Goal: Transaction & Acquisition: Purchase product/service

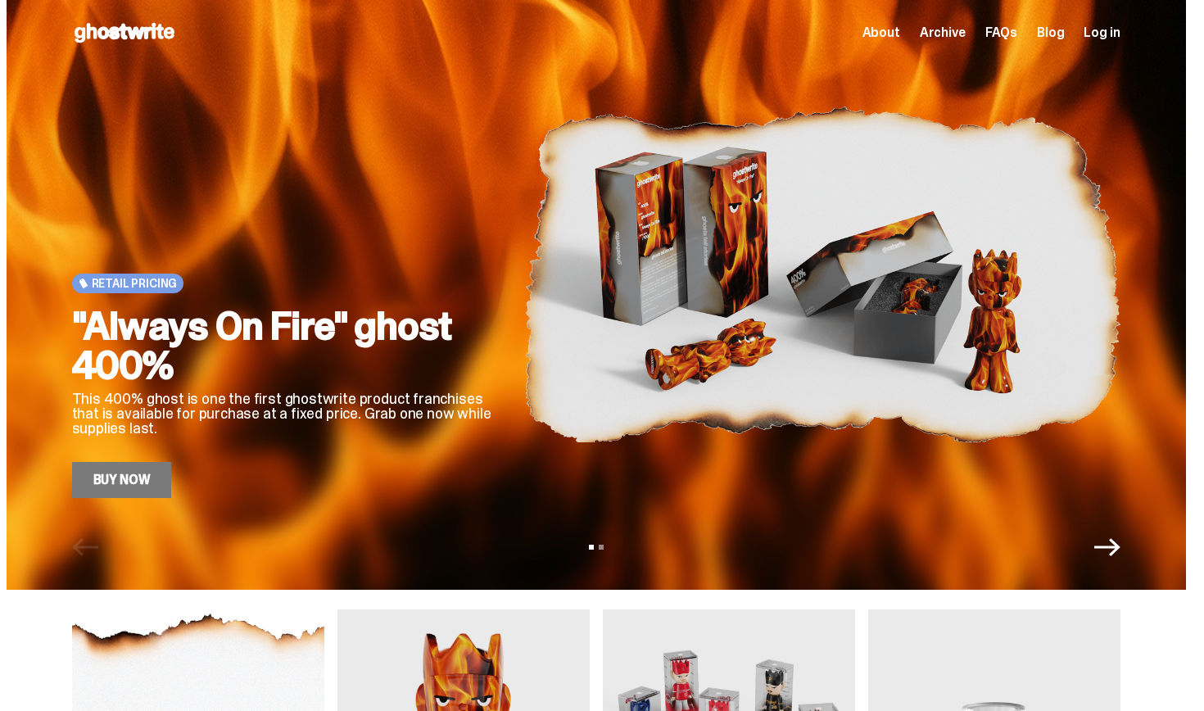
click at [143, 480] on link "Buy Now" at bounding box center [122, 480] width 100 height 36
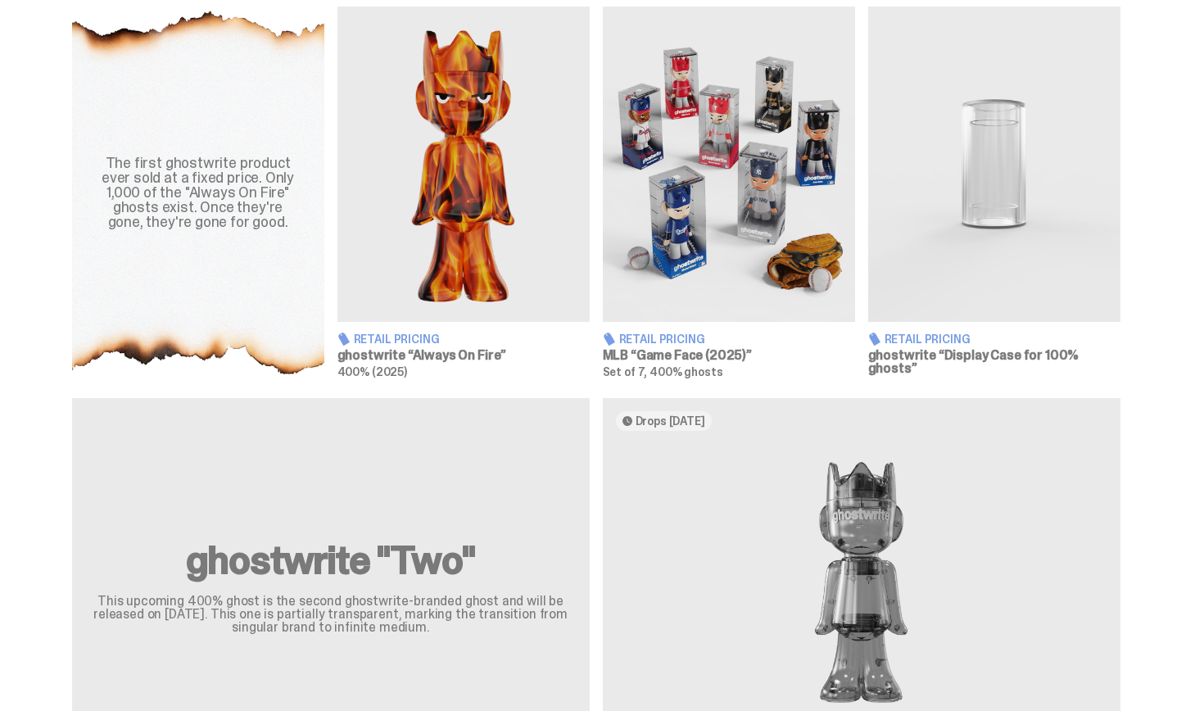
scroll to position [606, 0]
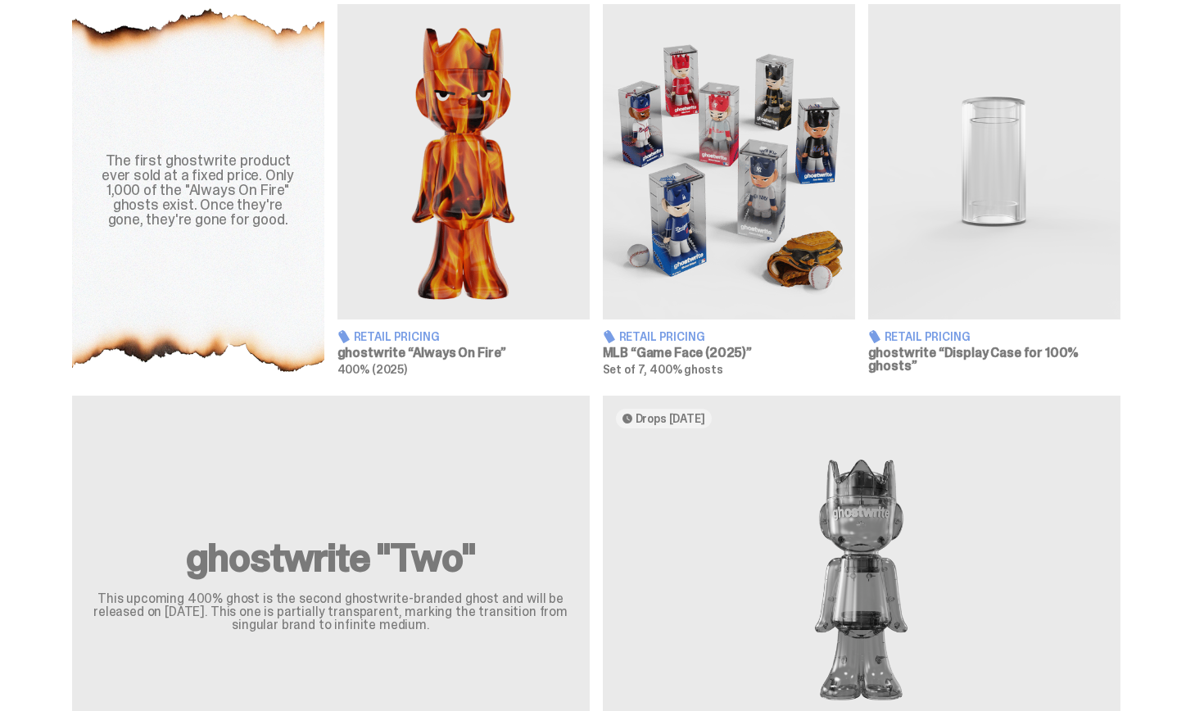
click at [745, 162] on img at bounding box center [729, 161] width 252 height 315
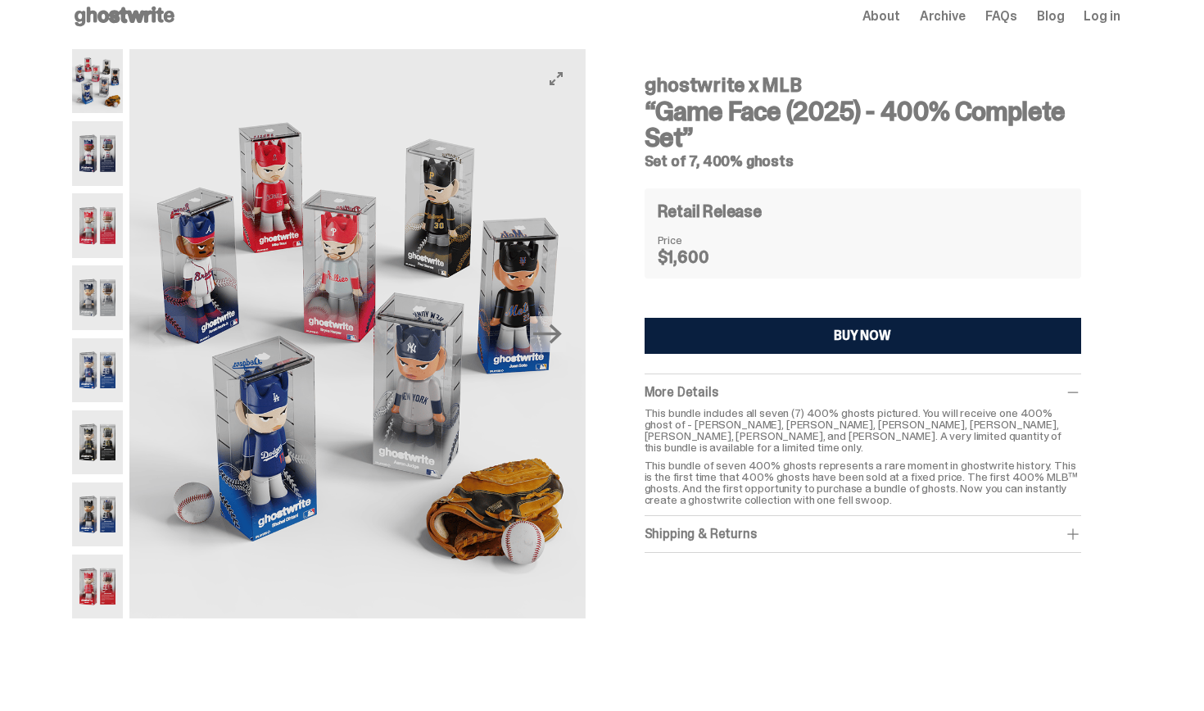
scroll to position [18, 0]
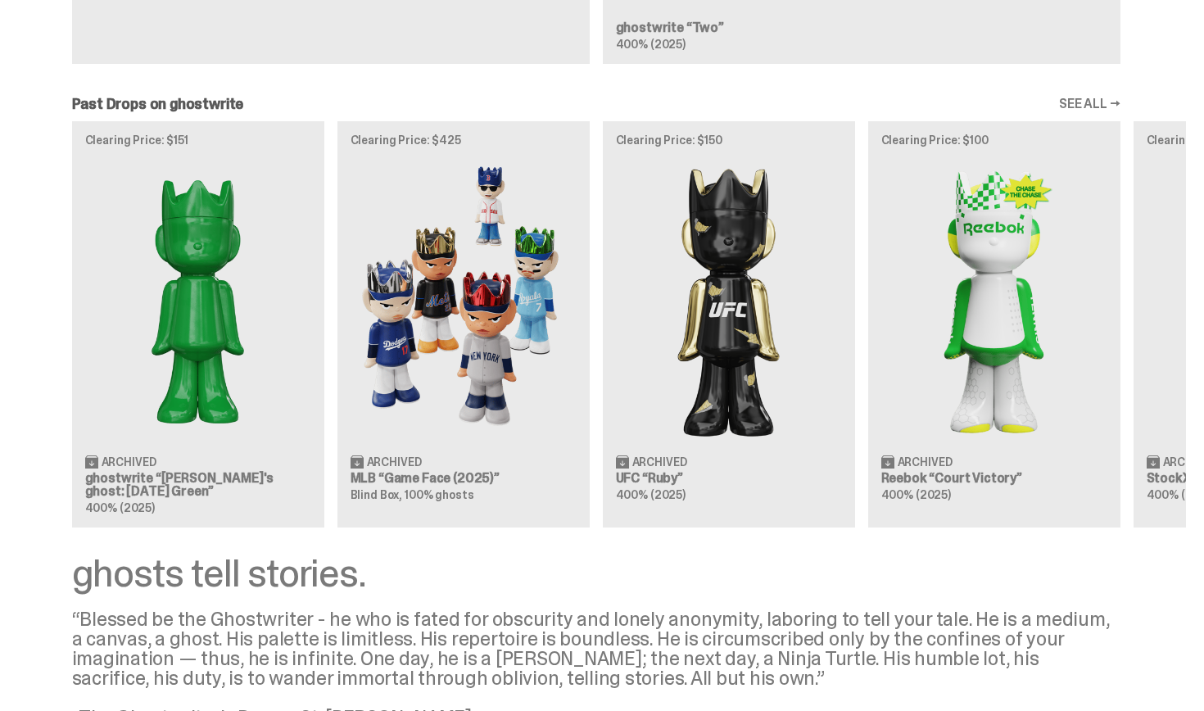
click at [508, 341] on img at bounding box center [464, 300] width 226 height 283
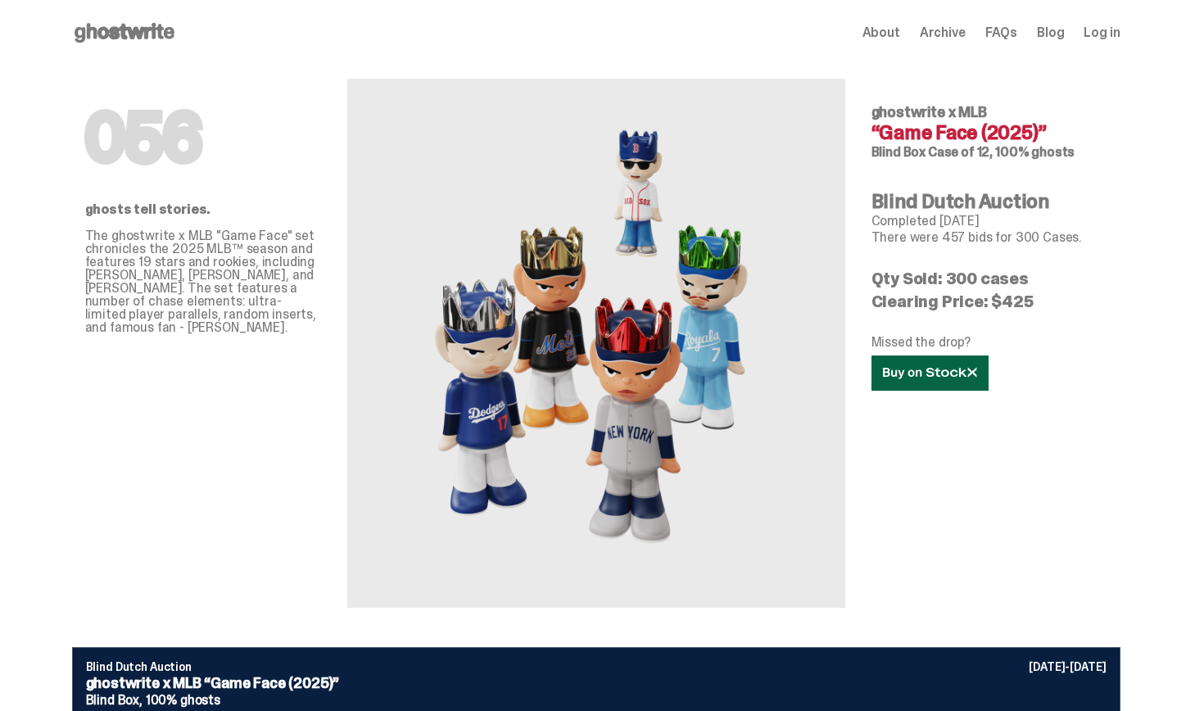
click at [930, 374] on icon at bounding box center [930, 373] width 94 height 12
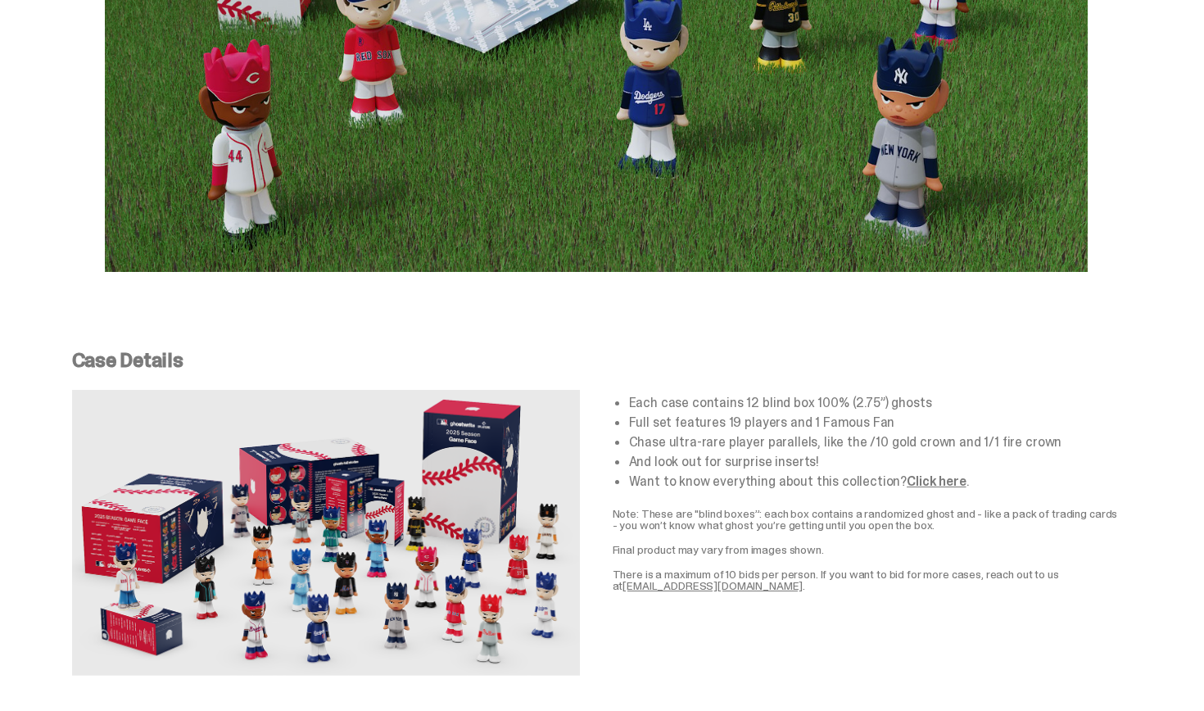
scroll to position [2784, 0]
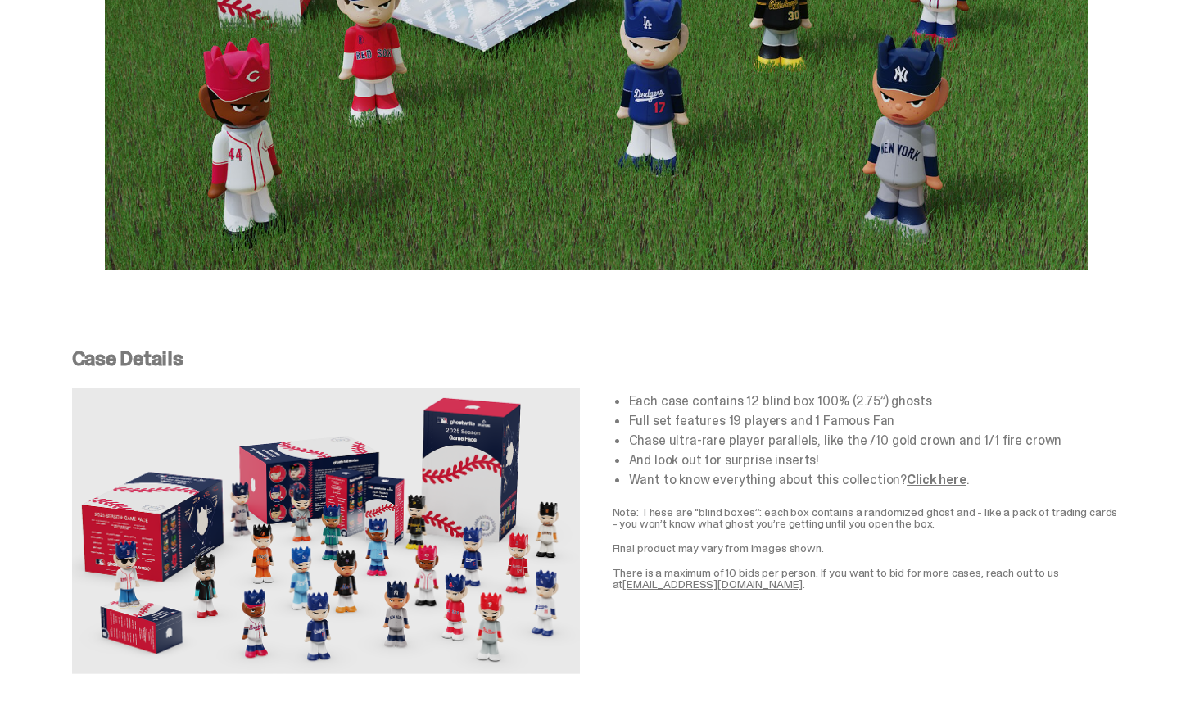
click at [928, 471] on link "Click here" at bounding box center [936, 479] width 59 height 17
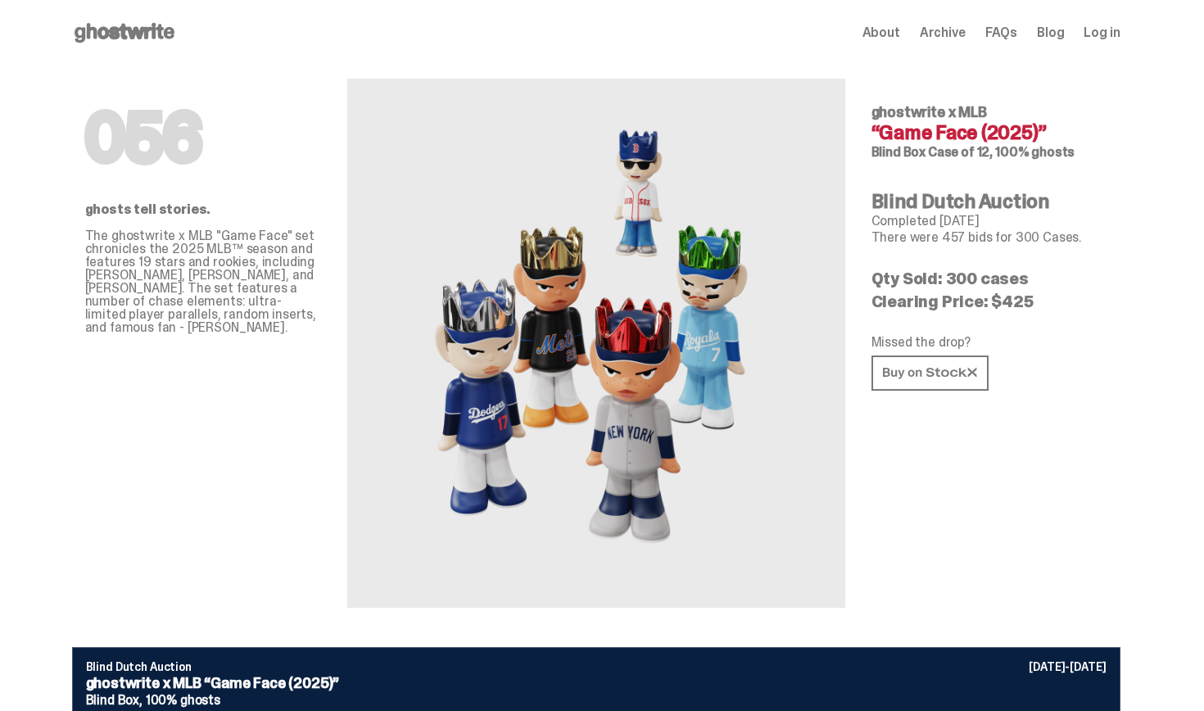
scroll to position [0, 0]
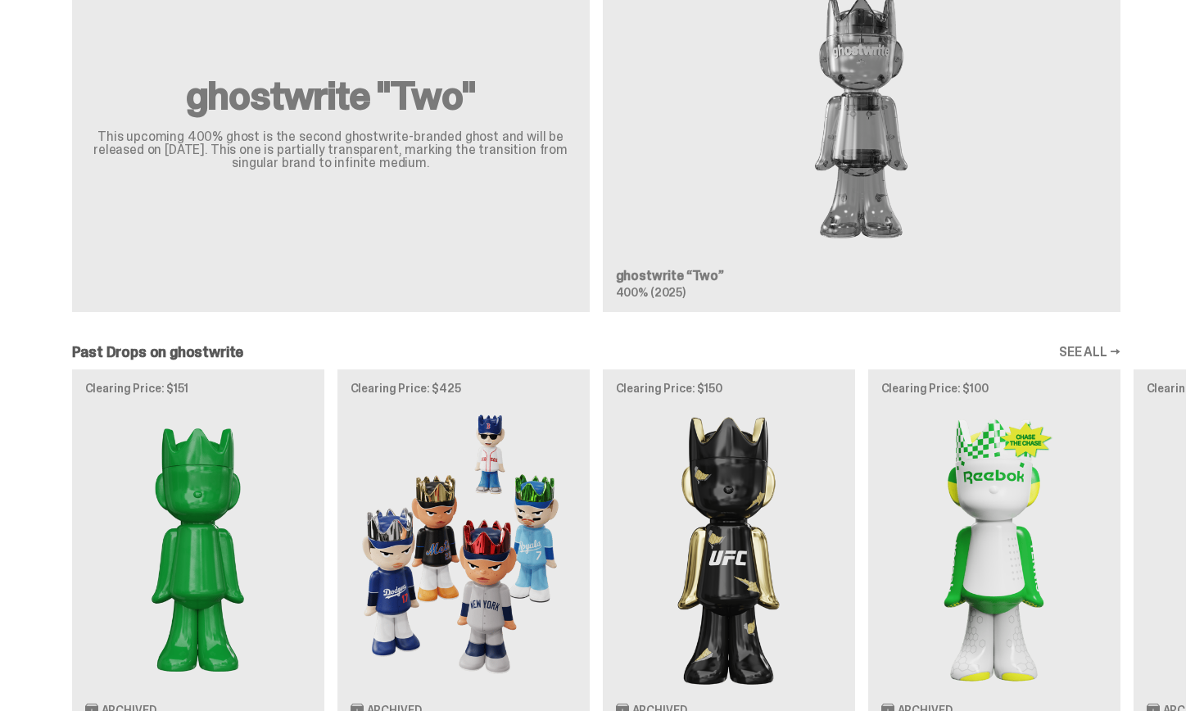
scroll to position [1074, 0]
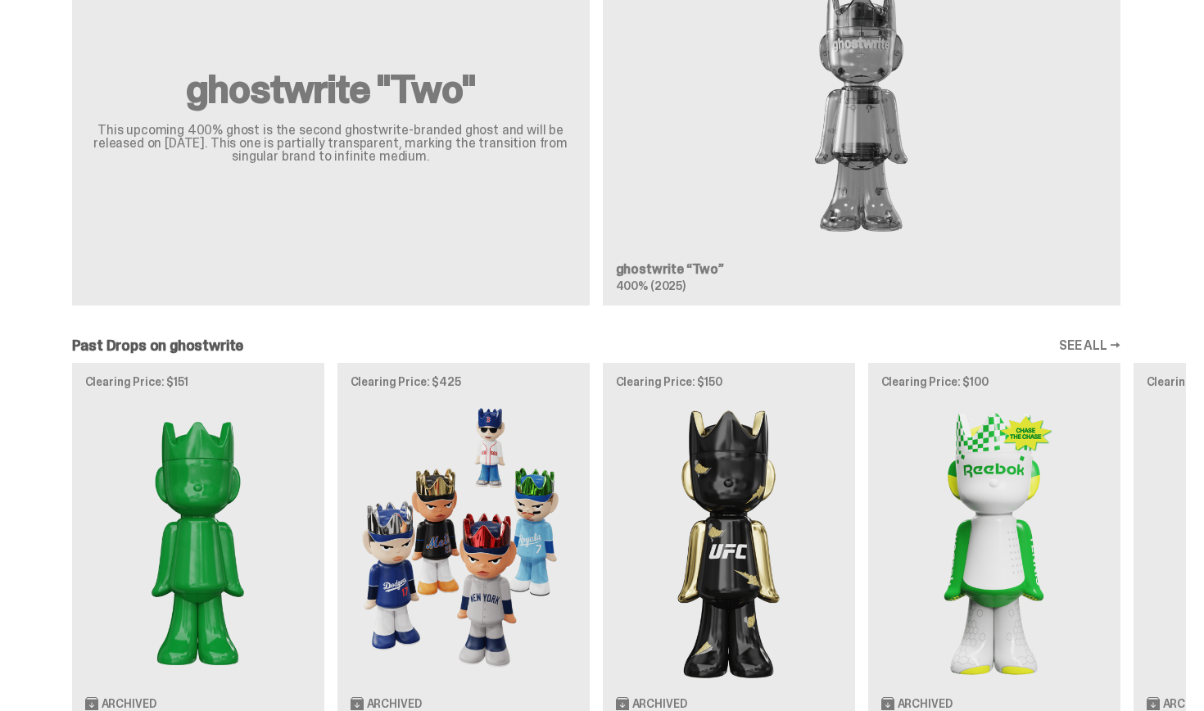
click at [396, 413] on img at bounding box center [464, 542] width 226 height 283
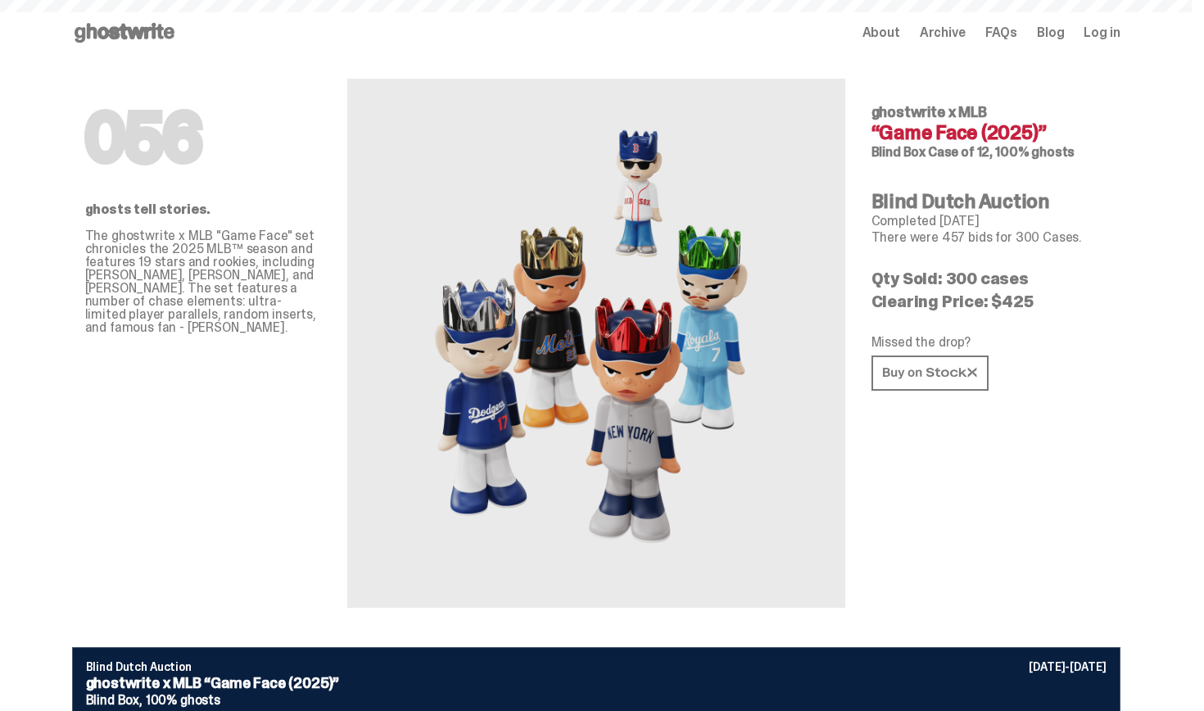
click at [452, 490] on img at bounding box center [596, 343] width 361 height 451
click at [1104, 38] on span "Log in" at bounding box center [1102, 32] width 36 height 13
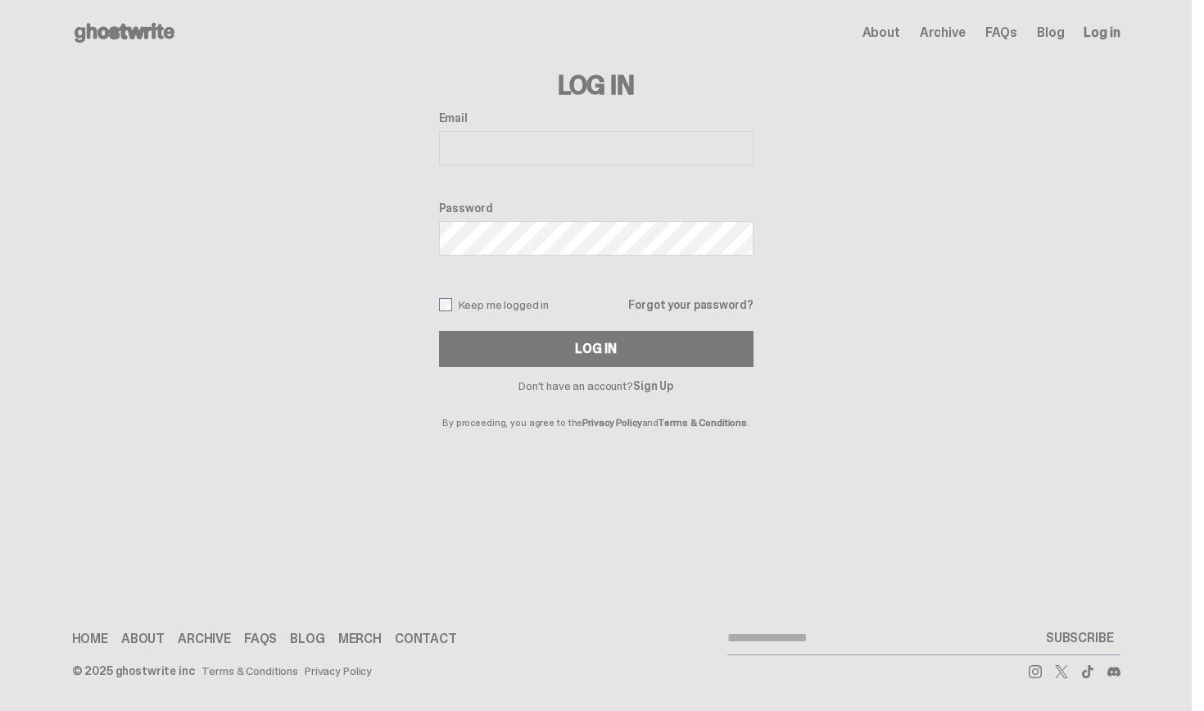
type input "**********"
click at [602, 349] on button "Log In" at bounding box center [596, 349] width 315 height 36
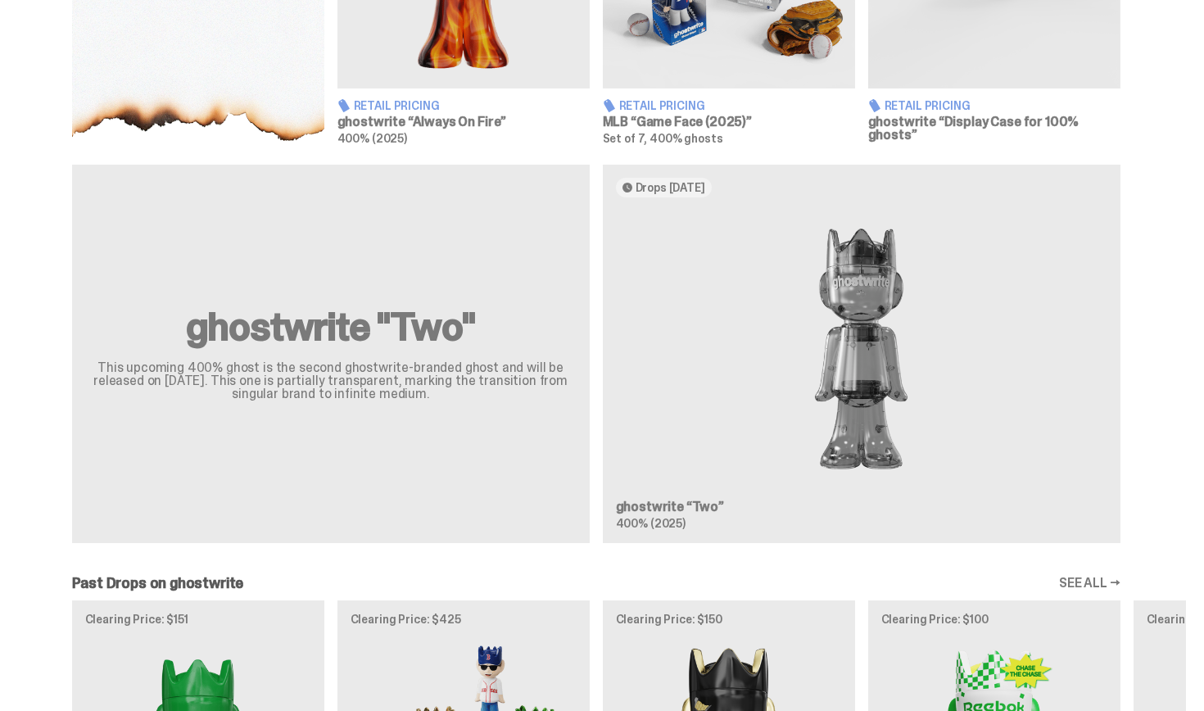
scroll to position [838, 0]
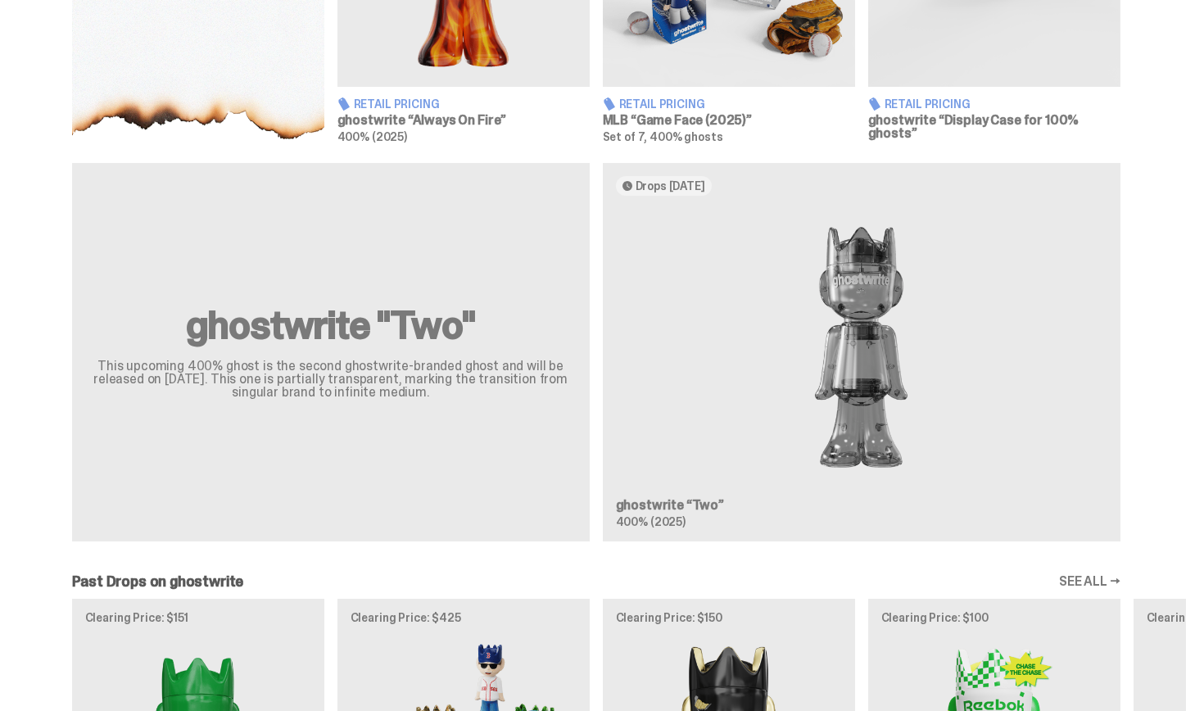
click at [857, 332] on img at bounding box center [862, 347] width 492 height 277
click at [630, 519] on span "400% (2025)" at bounding box center [651, 522] width 70 height 15
click at [350, 331] on h2 "ghostwrite "Two"" at bounding box center [331, 325] width 479 height 39
click at [675, 180] on span "Drops [DATE]" at bounding box center [671, 185] width 70 height 13
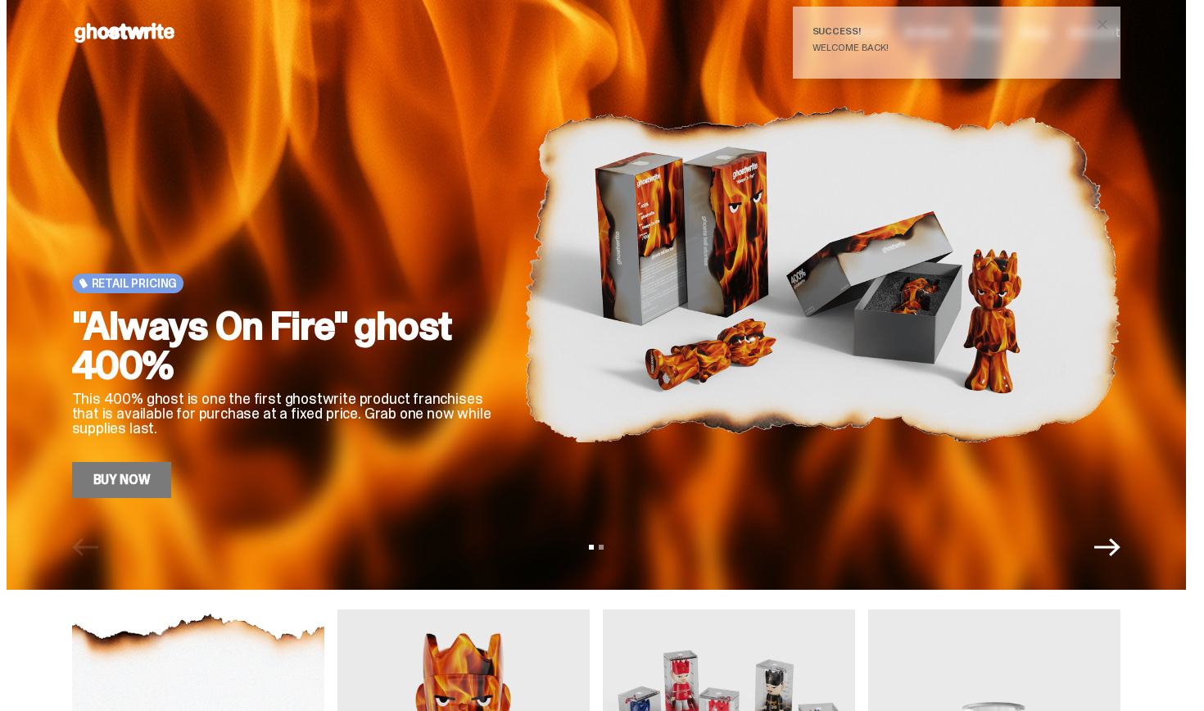
scroll to position [0, 0]
click at [790, 66] on img at bounding box center [822, 274] width 596 height 447
click at [903, 25] on div "Success! Welcome back!" at bounding box center [957, 43] width 328 height 72
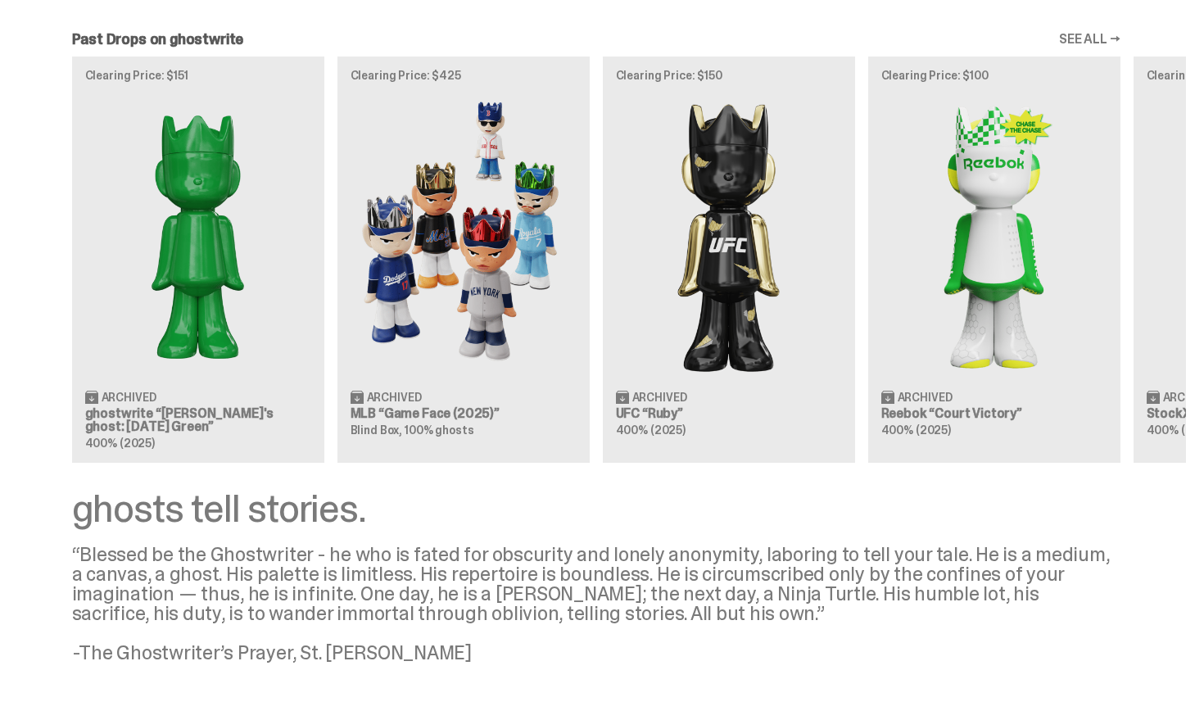
click at [459, 233] on img at bounding box center [464, 235] width 226 height 283
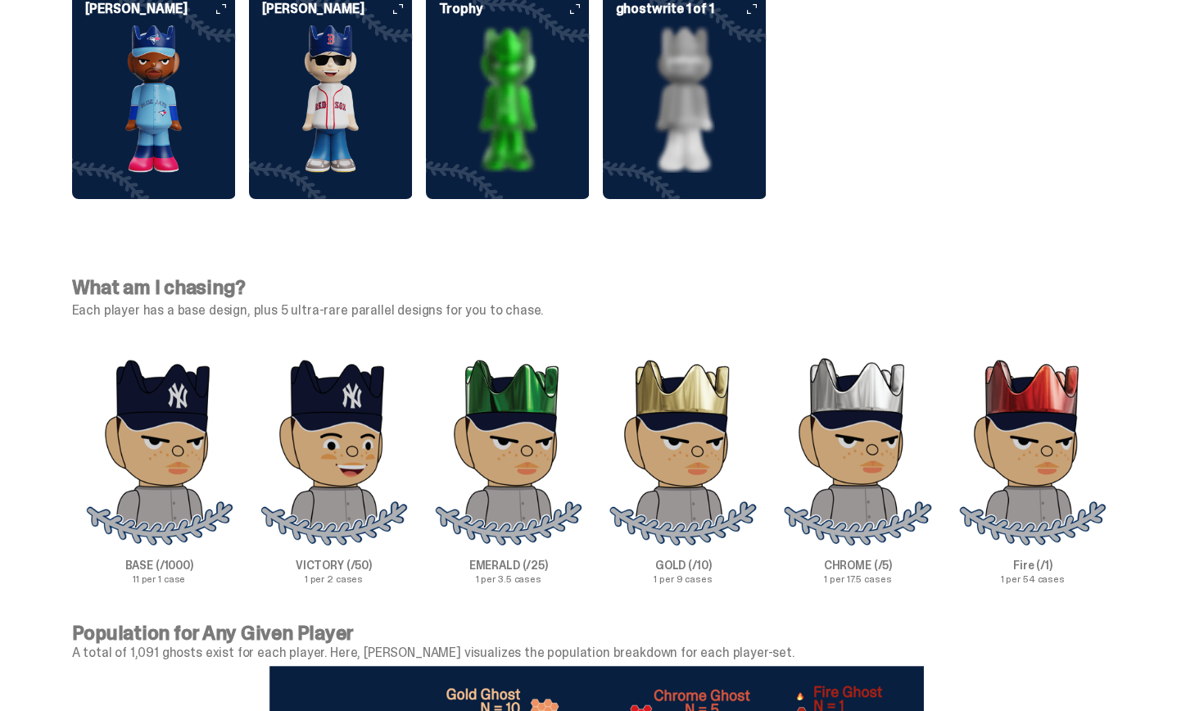
scroll to position [4853, 0]
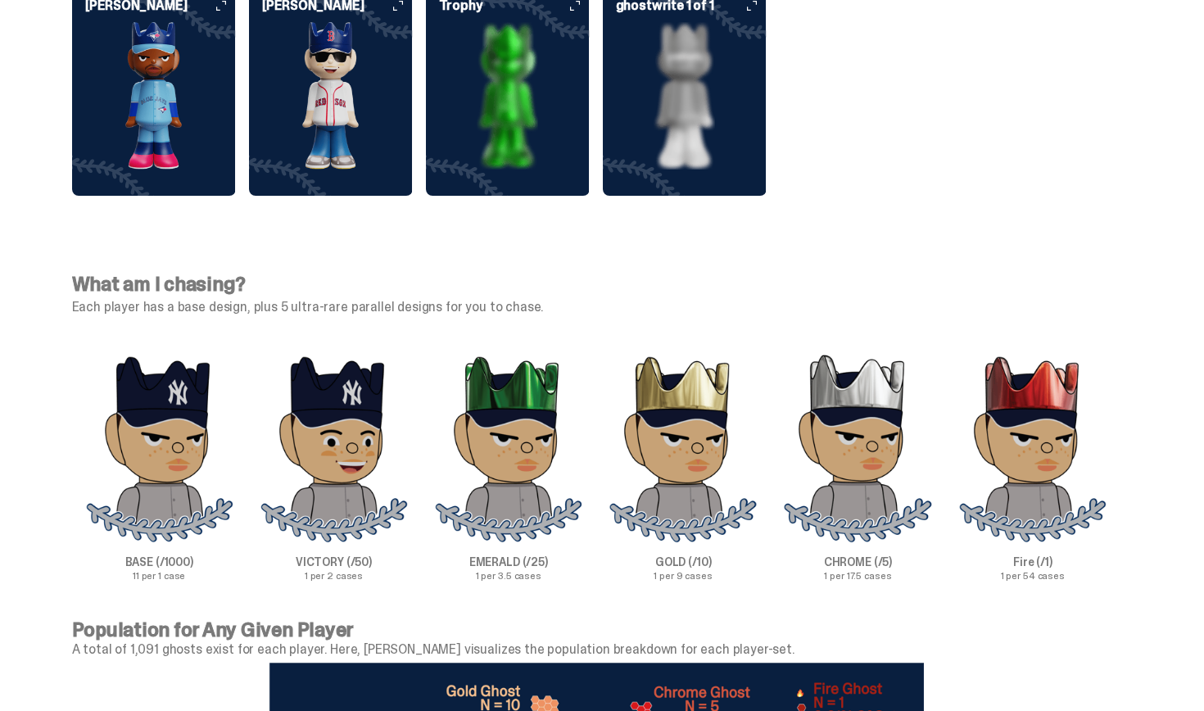
click at [555, 430] on img at bounding box center [508, 448] width 148 height 190
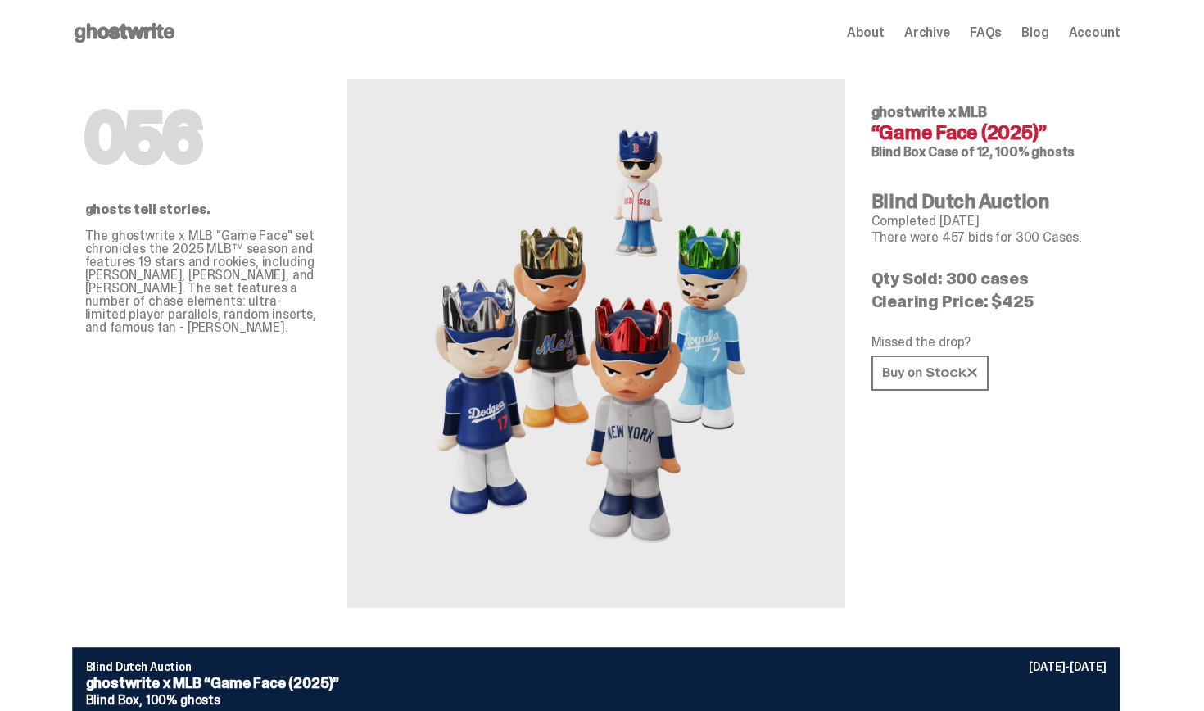
scroll to position [0, 0]
click at [1002, 26] on span "FAQs" at bounding box center [986, 32] width 32 height 13
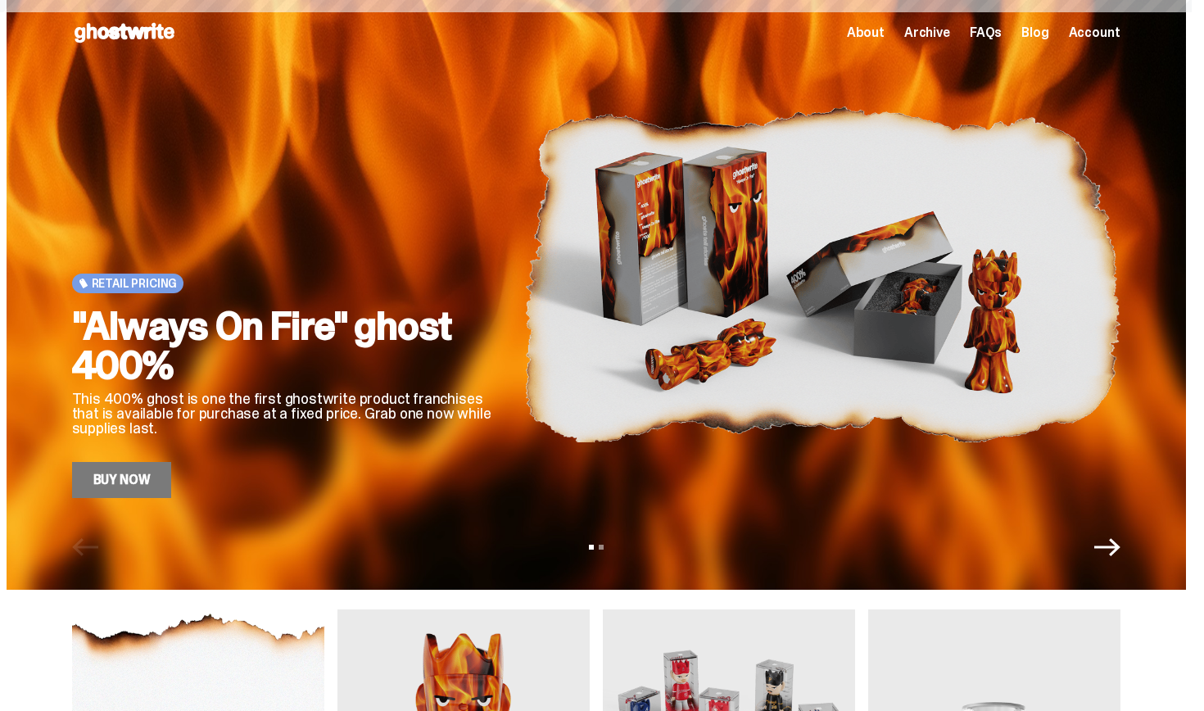
scroll to position [1381, 0]
